Goal: Find specific page/section: Find specific page/section

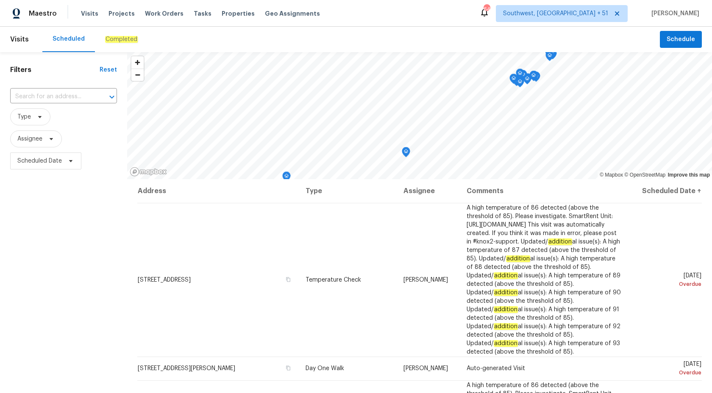
click at [45, 9] on div "Maestro" at bounding box center [28, 13] width 57 height 17
click at [41, 15] on span "Maestro" at bounding box center [43, 13] width 28 height 8
